Goal: Task Accomplishment & Management: Use online tool/utility

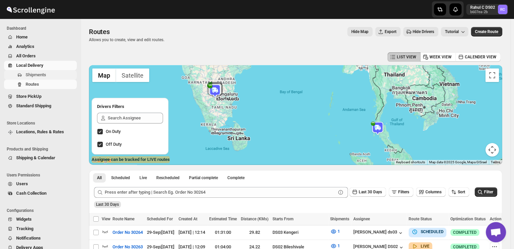
click at [36, 74] on span "Shipments" at bounding box center [36, 74] width 21 height 5
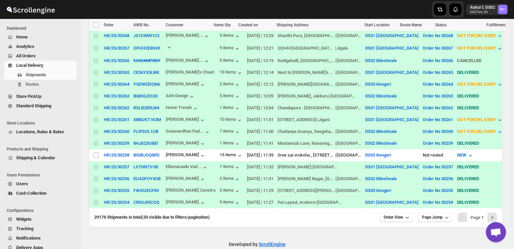
scroll to position [216, 0]
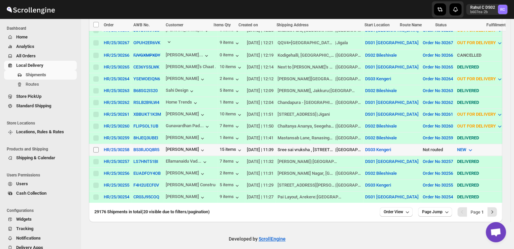
click at [94, 147] on input "Select shipment" at bounding box center [95, 149] width 5 height 5
checkbox input "true"
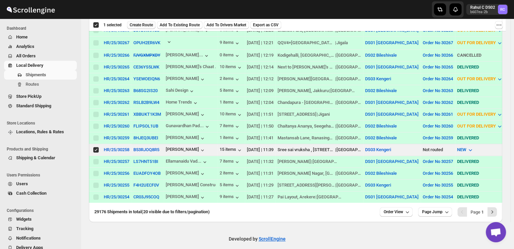
click at [143, 26] on span "Create Route" at bounding box center [141, 24] width 23 height 5
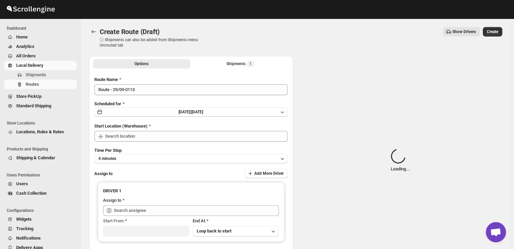
type input "DS03 Kengeri"
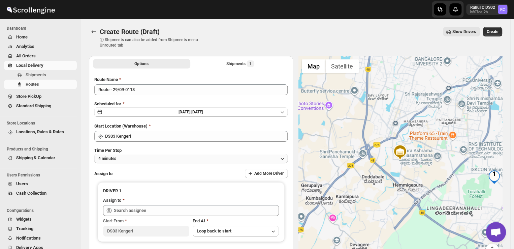
click at [144, 161] on button "4 minutes" at bounding box center [190, 158] width 193 height 9
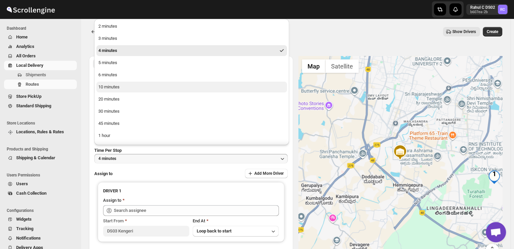
click at [110, 86] on div "10 minutes" at bounding box center [108, 87] width 21 height 7
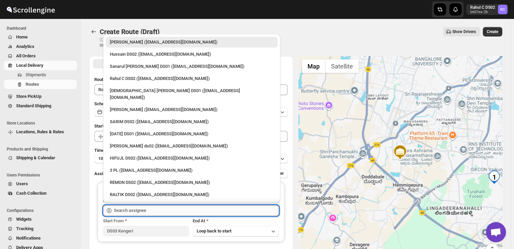
click at [153, 212] on input "text" at bounding box center [196, 210] width 165 height 11
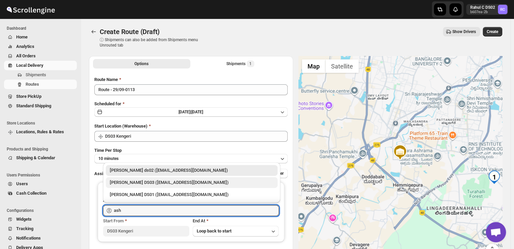
click at [143, 181] on div "[PERSON_NAME] DS03 ([EMAIL_ADDRESS][DOMAIN_NAME])" at bounding box center [192, 182] width 164 height 7
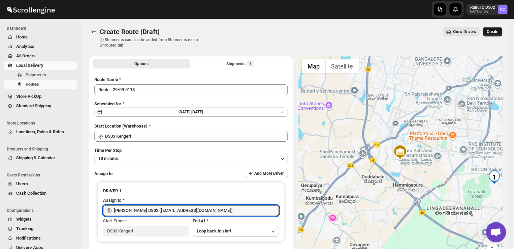
type input "[PERSON_NAME] DS03 ([EMAIL_ADDRESS][DOMAIN_NAME])"
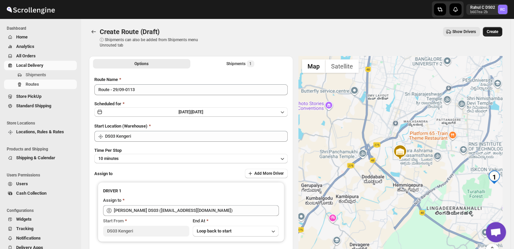
click at [499, 32] on span "Create" at bounding box center [492, 31] width 11 height 5
